Goal: Task Accomplishment & Management: Manage account settings

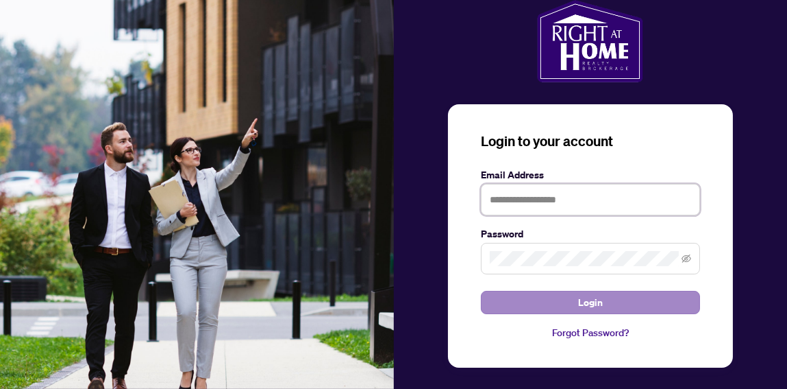
type input "**********"
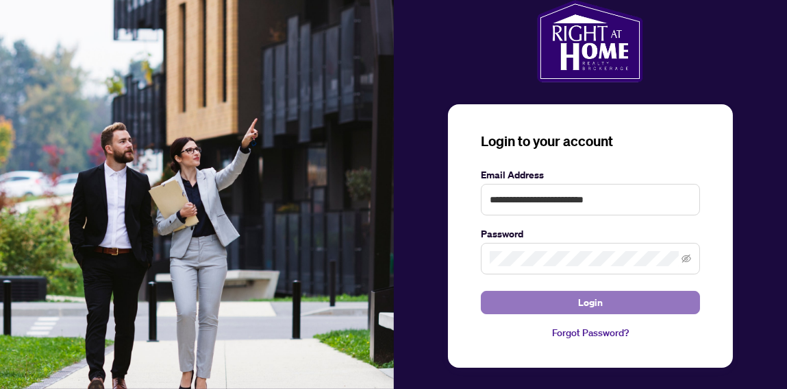
click at [582, 302] on span "Login" at bounding box center [590, 302] width 25 height 22
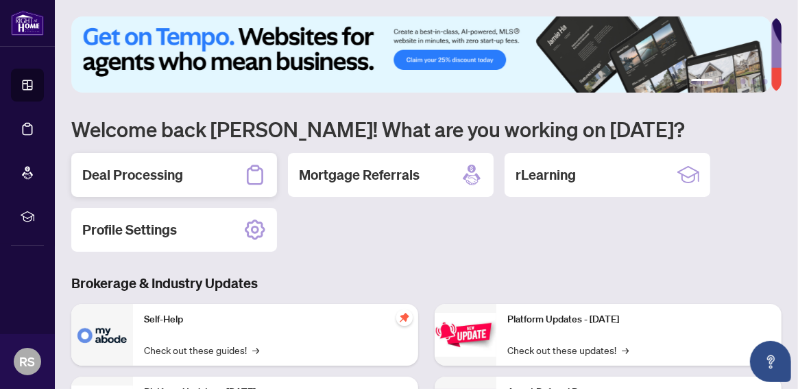
click at [124, 178] on h2 "Deal Processing" at bounding box center [132, 174] width 101 height 19
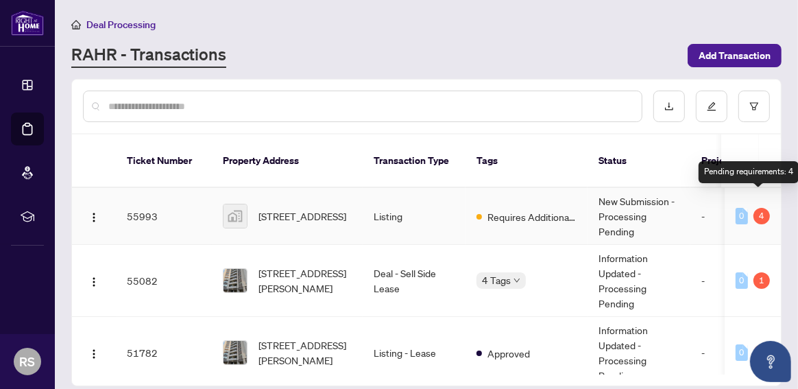
click at [757, 208] on div "4" at bounding box center [761, 216] width 16 height 16
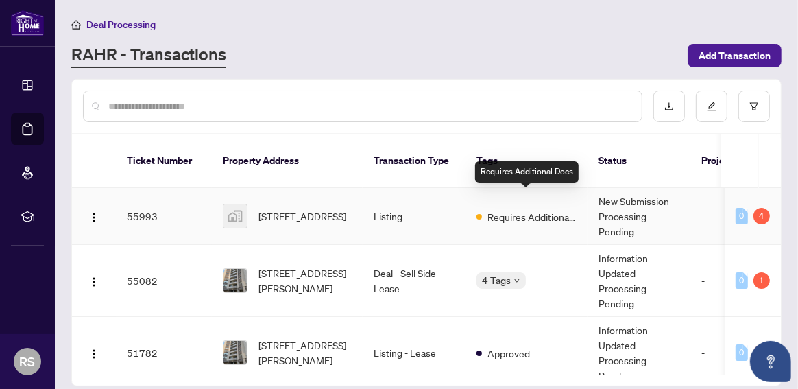
click at [513, 209] on span "Requires Additional Docs" at bounding box center [531, 216] width 89 height 15
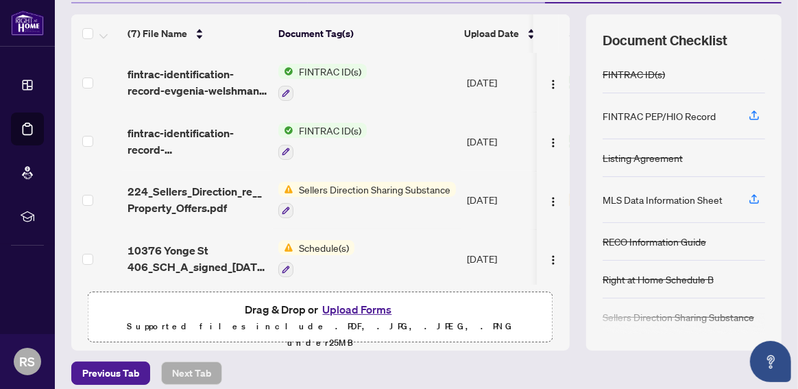
scroll to position [183, 0]
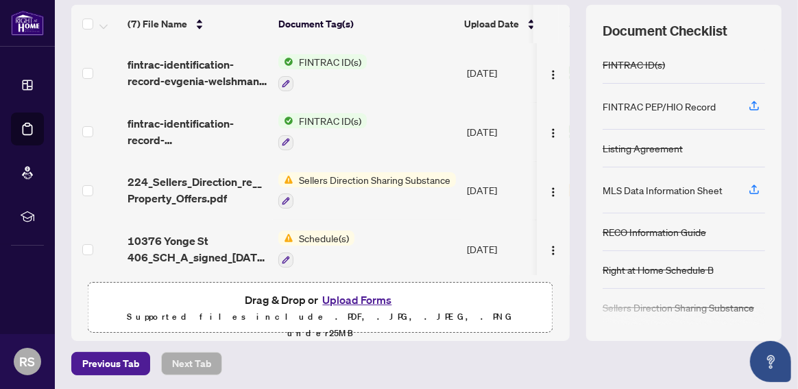
click at [306, 238] on span "Schedule(s)" at bounding box center [323, 237] width 61 height 15
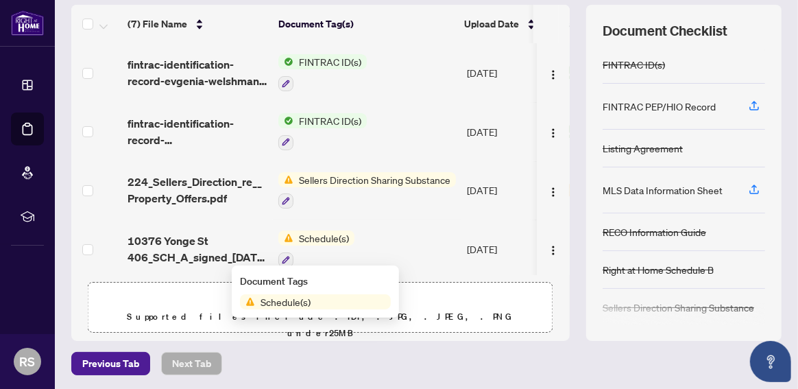
click at [284, 305] on span "Schedule(s)" at bounding box center [285, 301] width 61 height 15
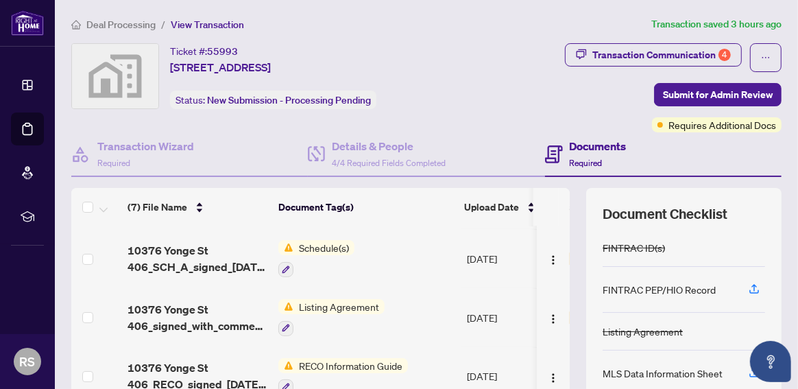
scroll to position [179, 0]
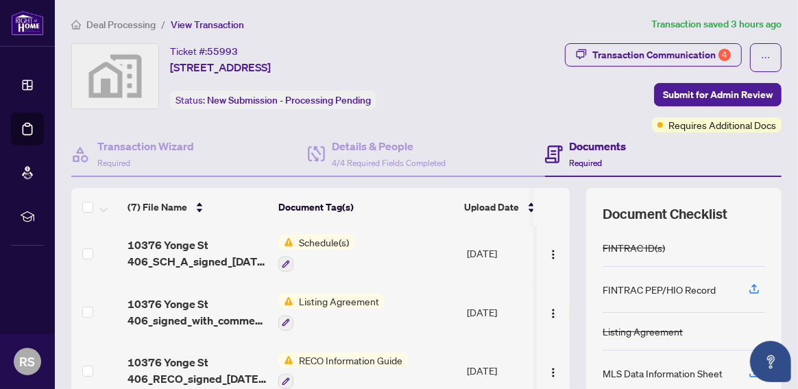
click at [329, 240] on span "Schedule(s)" at bounding box center [323, 241] width 61 height 15
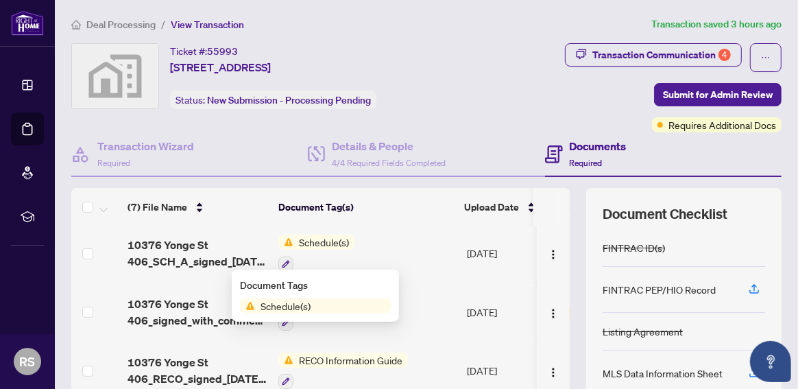
click at [289, 310] on span "Schedule(s)" at bounding box center [285, 305] width 61 height 15
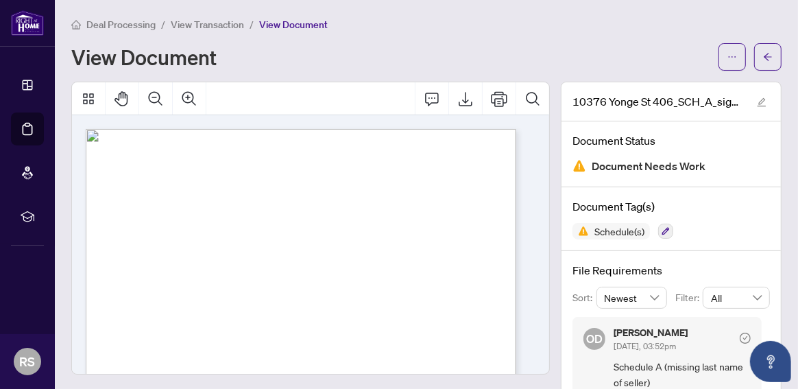
scroll to position [37, 0]
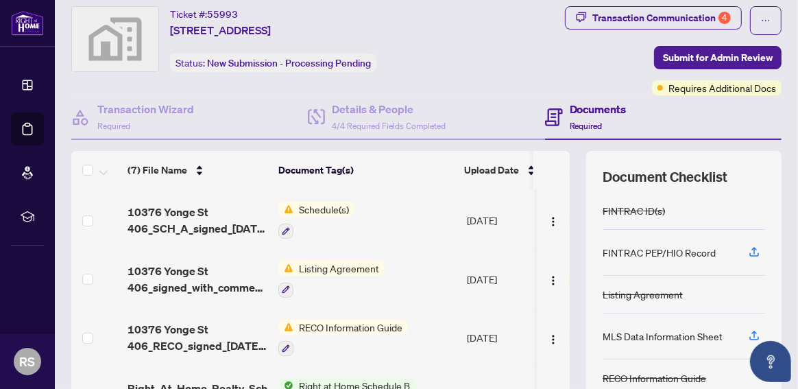
scroll to position [179, 0]
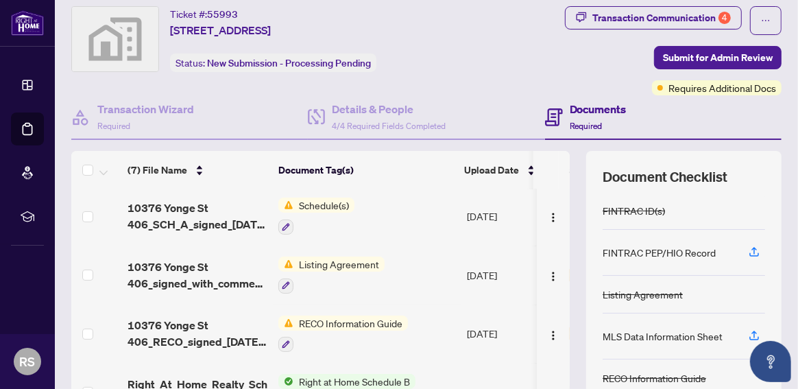
click at [324, 260] on span "Listing Agreement" at bounding box center [338, 263] width 91 height 15
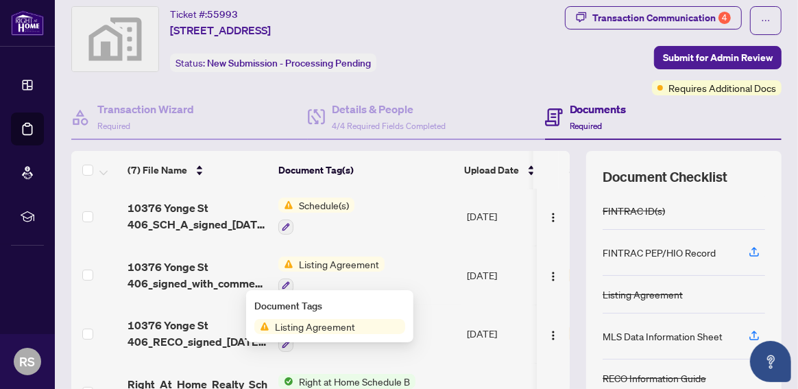
click at [326, 326] on span "Listing Agreement" at bounding box center [314, 326] width 91 height 15
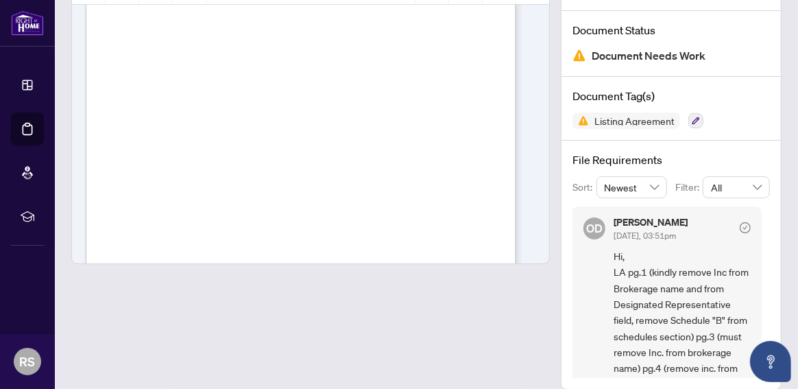
scroll to position [87, 0]
click at [555, 44] on div "10376 Yonge St 406_signed_with_commencement_[DATE] 15_58_39 1.pdf Document Stat…" at bounding box center [671, 180] width 232 height 418
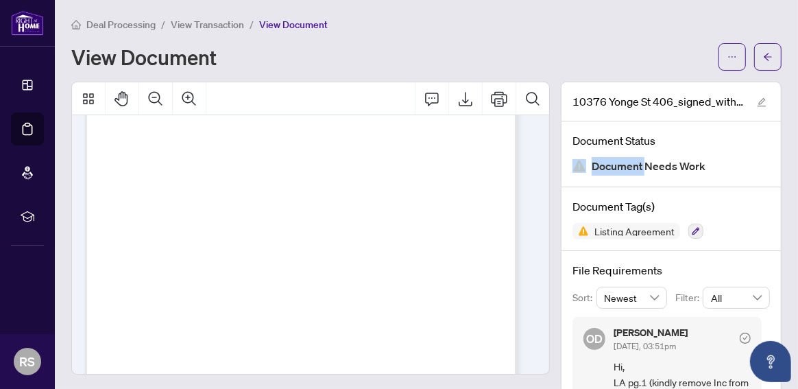
scroll to position [0, 0]
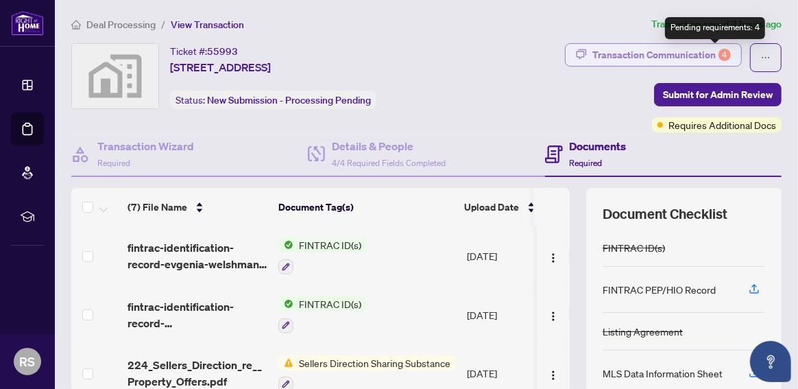
click at [718, 53] on div "4" at bounding box center [724, 55] width 12 height 12
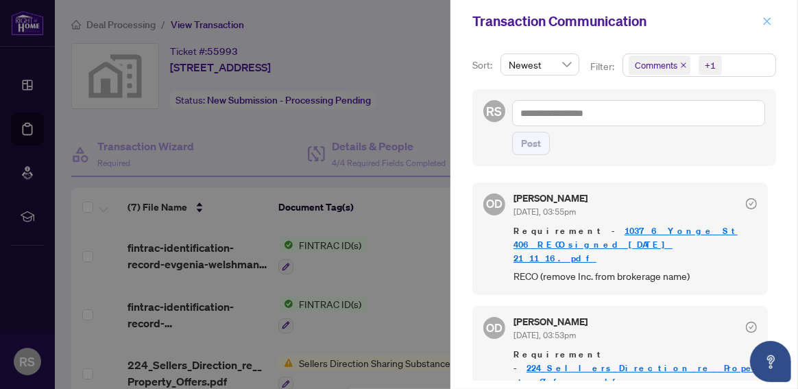
click at [767, 23] on icon "close" at bounding box center [767, 21] width 10 height 10
